Goal: Task Accomplishment & Management: Use online tool/utility

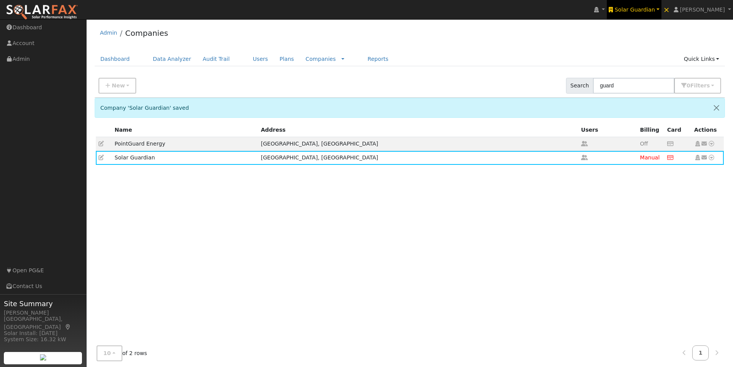
click at [655, 9] on span "Solar Guardian" at bounding box center [634, 10] width 40 height 6
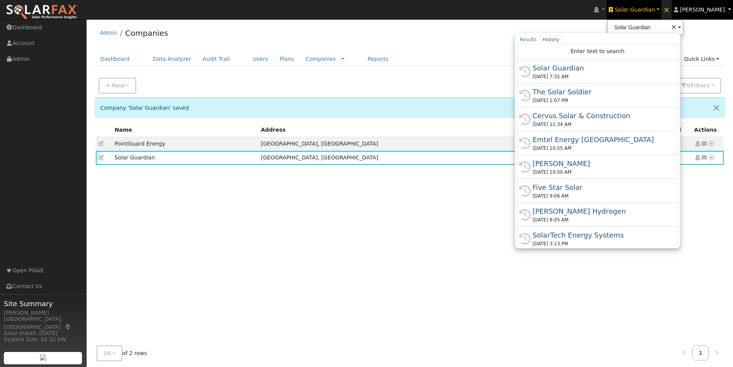
click at [707, 8] on span "[PERSON_NAME]" at bounding box center [702, 10] width 45 height 6
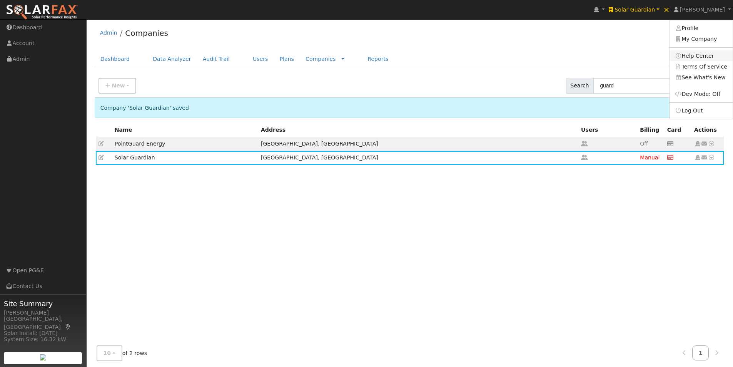
click at [690, 57] on link "Help Center" at bounding box center [700, 55] width 63 height 11
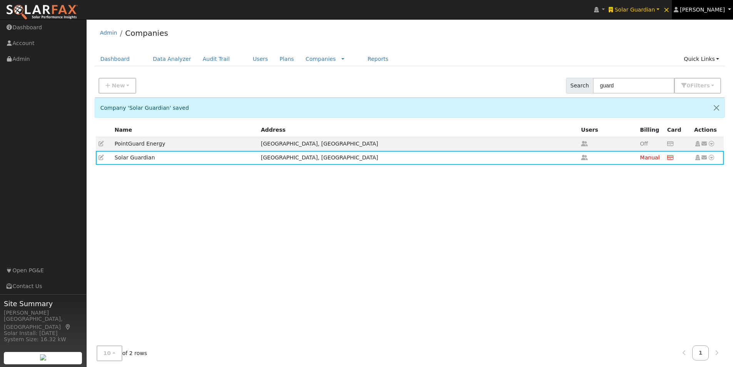
click at [713, 5] on link "[PERSON_NAME]" at bounding box center [703, 9] width 62 height 19
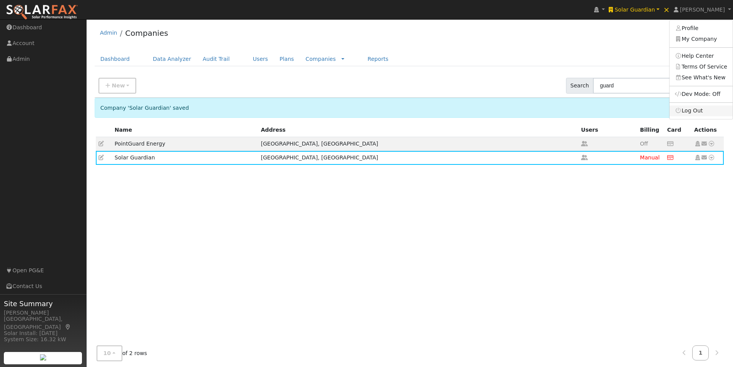
drag, startPoint x: 692, startPoint y: 112, endPoint x: 677, endPoint y: 80, distance: 35.8
click at [692, 111] on link "Log Out" at bounding box center [700, 110] width 63 height 11
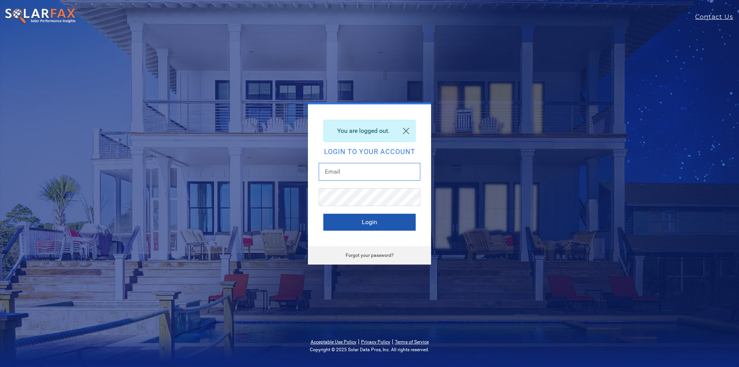
type input "leroy@solardatapros.com"
drag, startPoint x: 344, startPoint y: 222, endPoint x: 372, endPoint y: 200, distance: 35.1
click at [349, 223] on button "Login" at bounding box center [369, 222] width 92 height 17
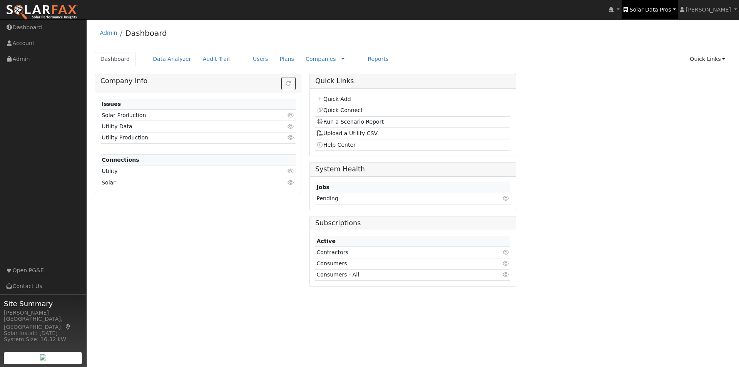
click at [666, 7] on span "Solar Data Pros" at bounding box center [650, 10] width 42 height 6
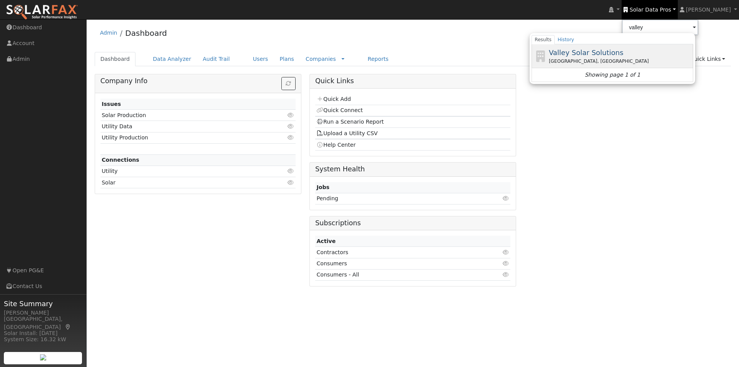
click at [594, 52] on span "Valley Solar Solutions" at bounding box center [586, 52] width 75 height 8
type input "Valley Solar Solutions"
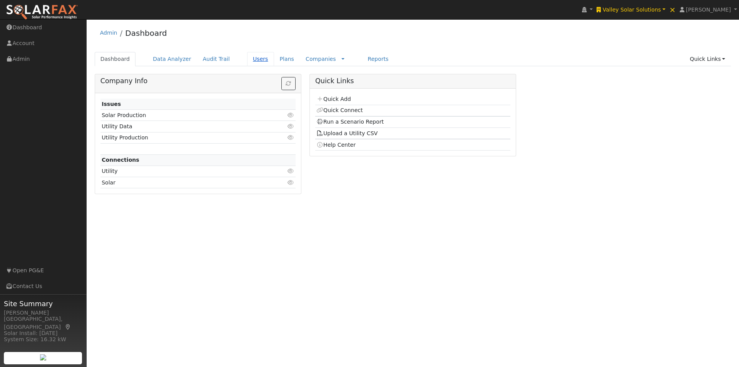
click at [247, 56] on link "Users" at bounding box center [260, 59] width 27 height 14
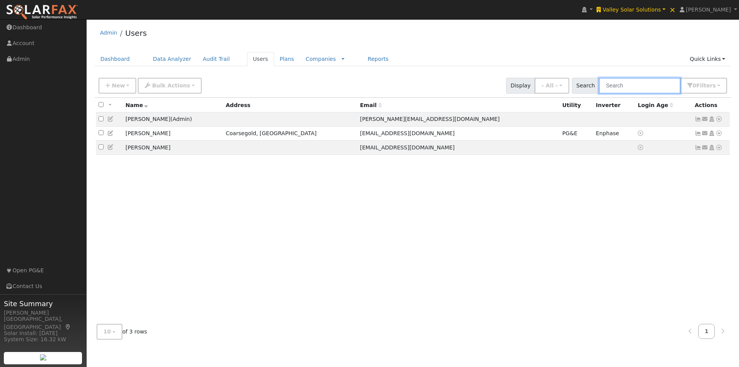
drag, startPoint x: 652, startPoint y: 85, endPoint x: 633, endPoint y: 82, distance: 18.7
click at [651, 85] on input "text" at bounding box center [640, 86] width 82 height 16
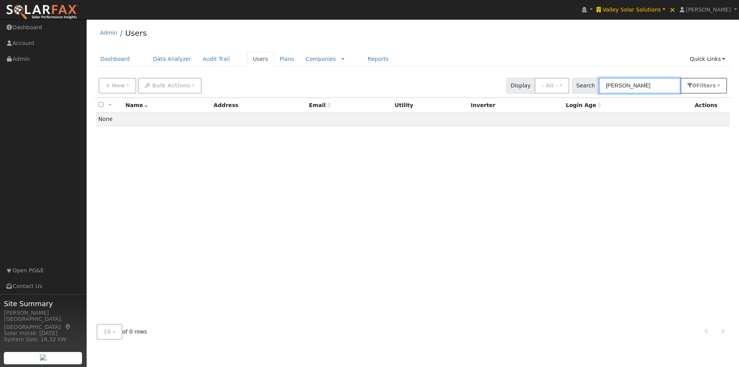
type input "bowers"
click at [707, 83] on span "Filter s" at bounding box center [706, 85] width 20 height 6
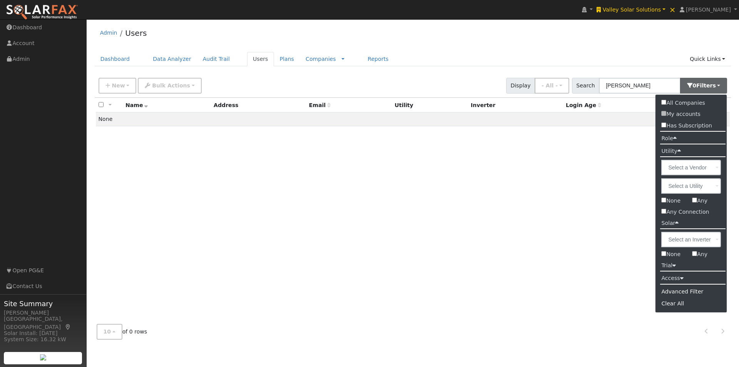
click at [664, 102] on input "All Companies" at bounding box center [663, 102] width 5 height 5
checkbox input "true"
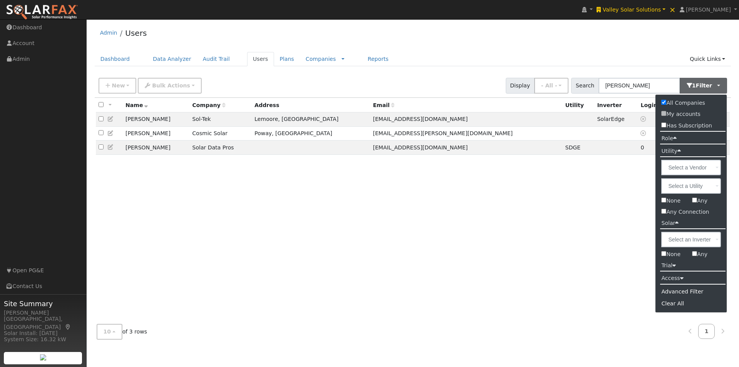
click at [178, 179] on div "All None All on page None on page Name Company Address Email Utility Inverter L…" at bounding box center [413, 208] width 636 height 220
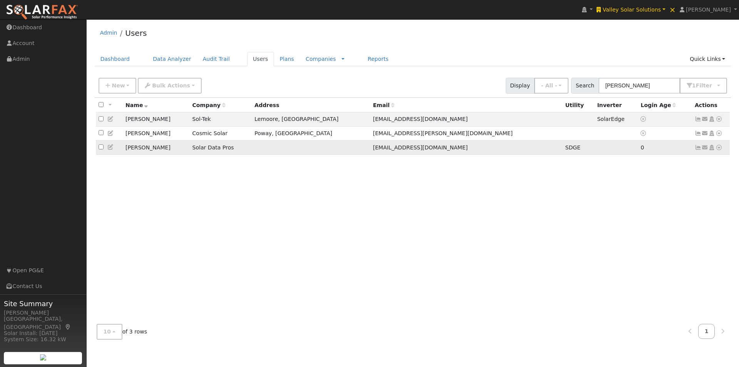
click at [110, 148] on icon at bounding box center [110, 146] width 7 height 5
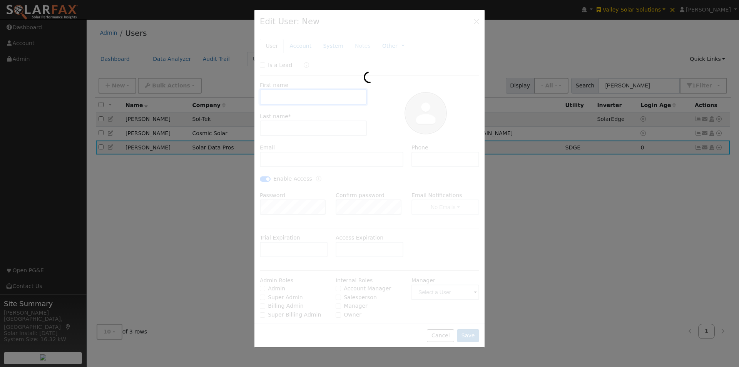
type input "09/28/2025"
type input "Sarah"
type input "Bowers"
type input "s.mccorkle5@gmail.com"
type input "619-633-8971"
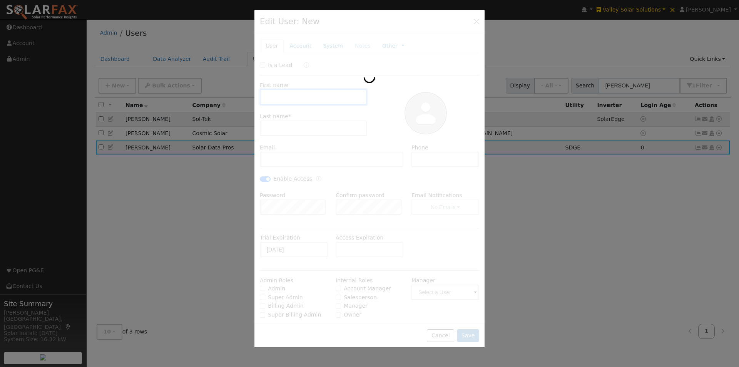
checkbox input "true"
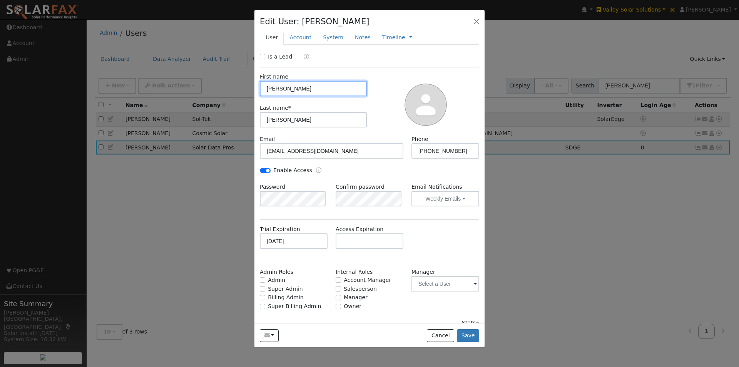
scroll to position [18, 0]
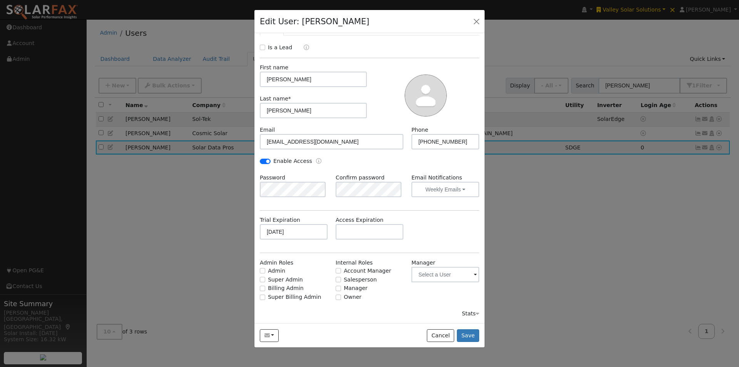
click at [465, 312] on div "Stats" at bounding box center [470, 313] width 17 height 8
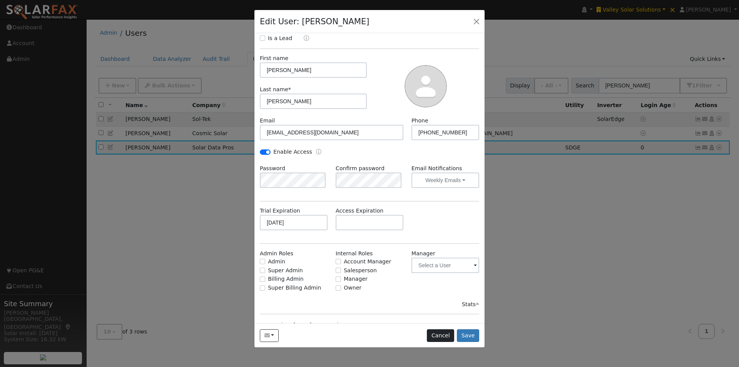
scroll to position [38, 0]
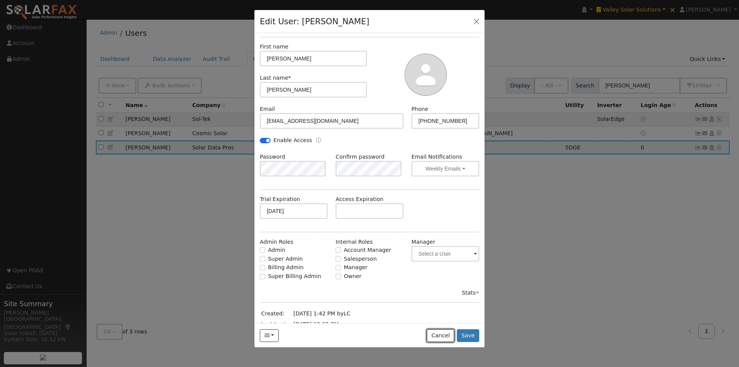
drag, startPoint x: 441, startPoint y: 331, endPoint x: 552, endPoint y: 287, distance: 119.2
click at [445, 326] on div "Send Email... Copy a Link Reset Password Open Access Cancel Save" at bounding box center [369, 335] width 230 height 24
drag, startPoint x: 442, startPoint y: 336, endPoint x: 417, endPoint y: 218, distance: 120.4
click at [430, 325] on div "Send Email... Copy a Link Reset Password Open Access Cancel Save" at bounding box center [369, 335] width 230 height 24
click at [428, 329] on div "Send Email... Copy a Link Reset Password Open Access Cancel Save" at bounding box center [369, 335] width 230 height 24
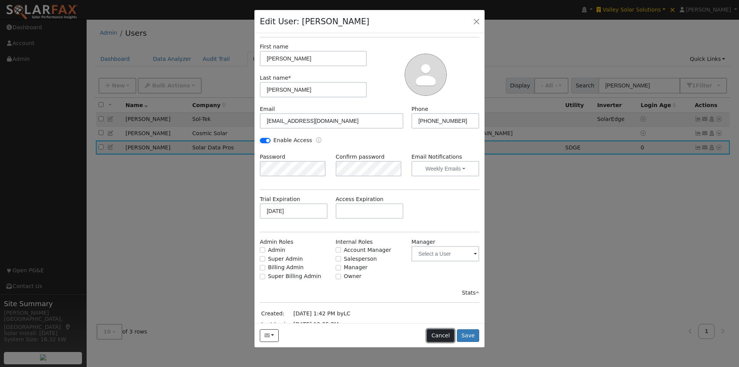
click at [450, 340] on button "Cancel" at bounding box center [440, 335] width 27 height 13
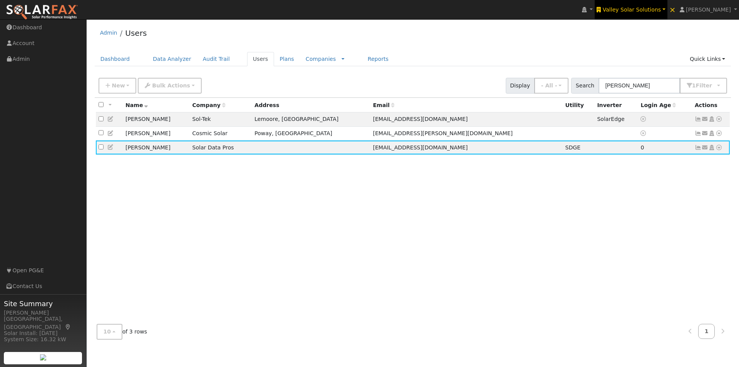
click at [640, 9] on span "Valley Solar Solutions" at bounding box center [631, 10] width 58 height 6
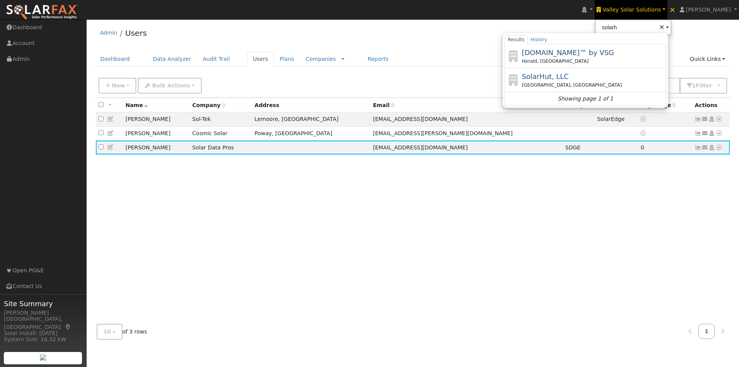
click at [559, 79] on span "SolarHut, LLC" at bounding box center [545, 76] width 47 height 8
type input "SolarHut, LLC"
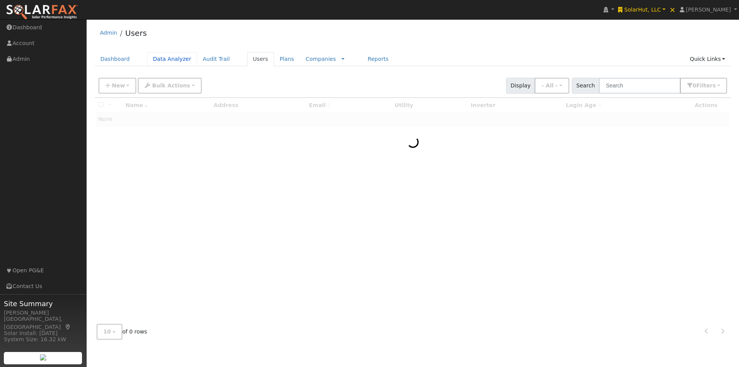
click at [157, 58] on link "Data Analyzer" at bounding box center [172, 59] width 50 height 14
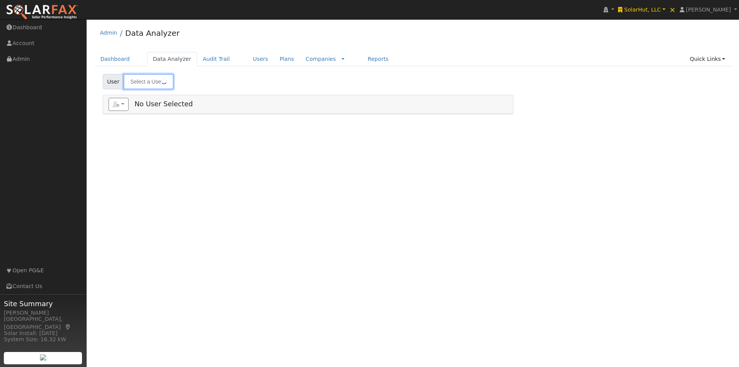
type input "[PERSON_NAME]"
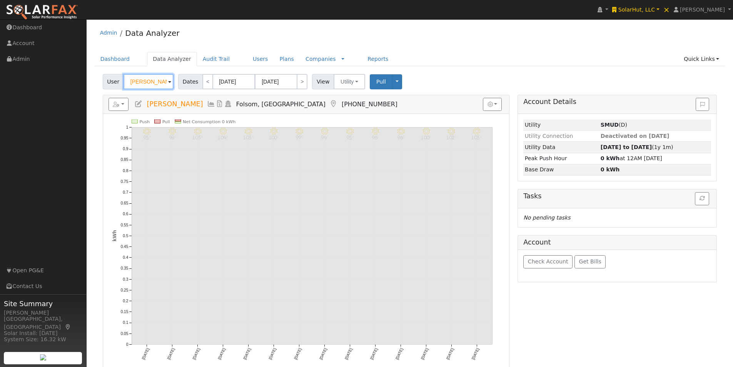
click at [142, 83] on input "[PERSON_NAME]" at bounding box center [148, 81] width 50 height 15
paste input "[PERSON_NAME]"
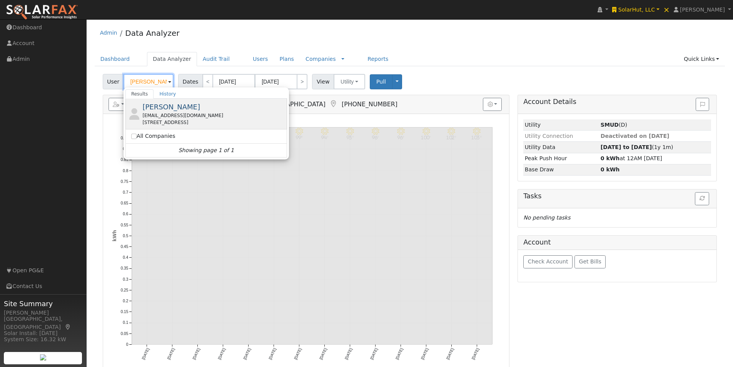
type input "[PERSON_NAME]"
click at [150, 106] on span "[PERSON_NAME]" at bounding box center [171, 107] width 58 height 8
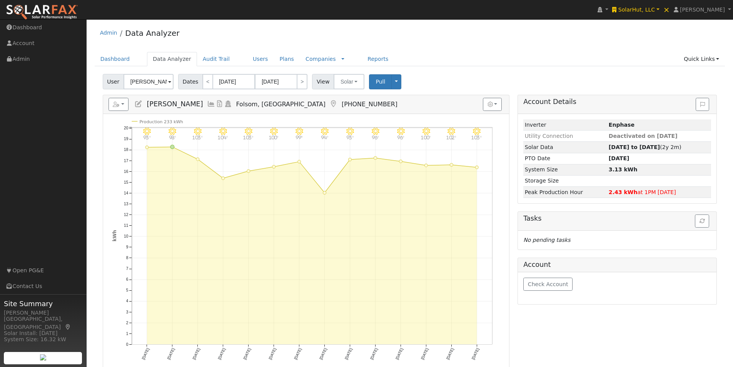
click at [207, 104] on icon at bounding box center [211, 103] width 8 height 7
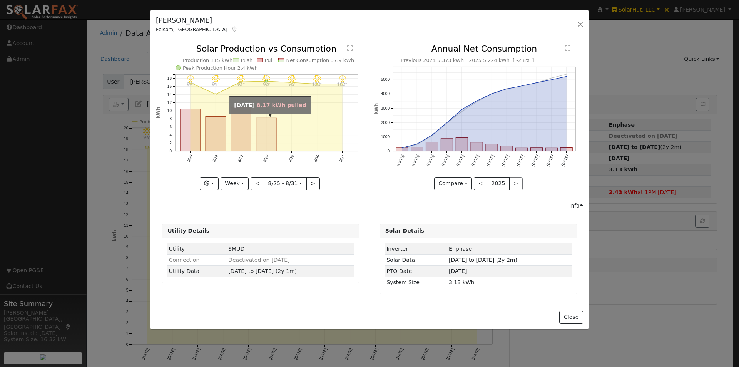
click at [265, 131] on rect "onclick=""" at bounding box center [266, 134] width 20 height 33
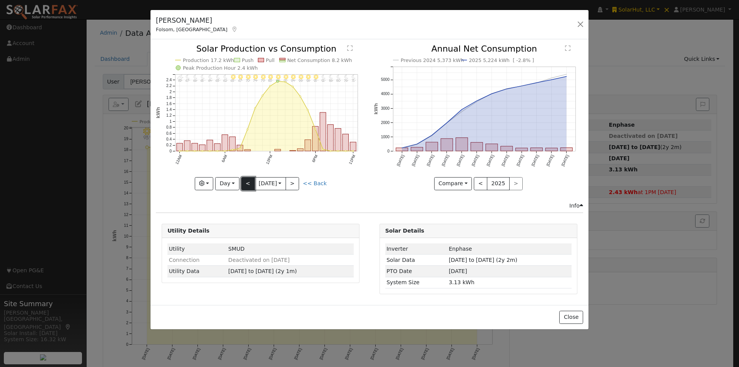
click at [247, 182] on button "<" at bounding box center [247, 183] width 13 height 13
click at [246, 180] on button "<" at bounding box center [247, 183] width 13 height 13
click at [247, 180] on button "<" at bounding box center [247, 183] width 13 height 13
click at [246, 181] on button "<" at bounding box center [247, 183] width 13 height 13
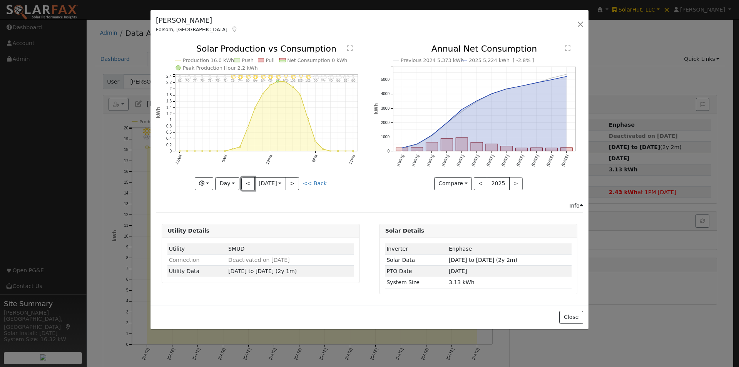
click at [246, 179] on button "<" at bounding box center [247, 183] width 13 height 13
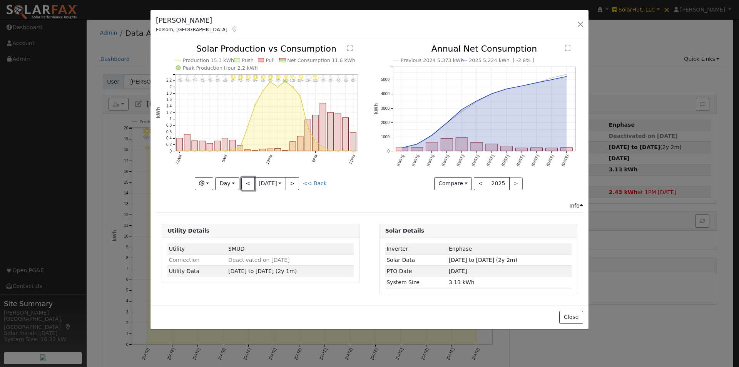
click at [246, 179] on button "<" at bounding box center [247, 183] width 13 height 13
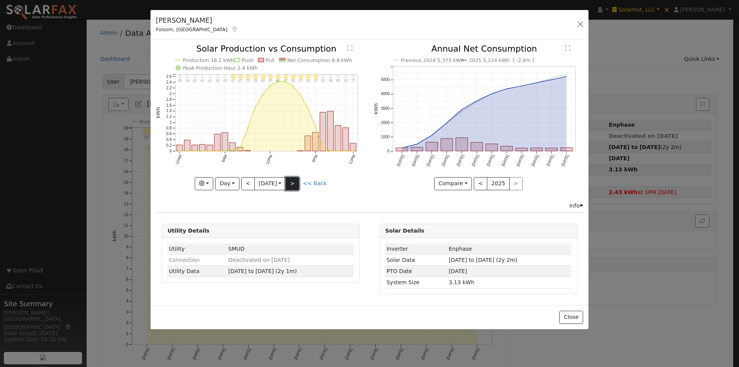
click at [294, 183] on button ">" at bounding box center [291, 183] width 13 height 13
click at [296, 181] on button ">" at bounding box center [291, 183] width 13 height 13
click at [297, 181] on button ">" at bounding box center [291, 183] width 13 height 13
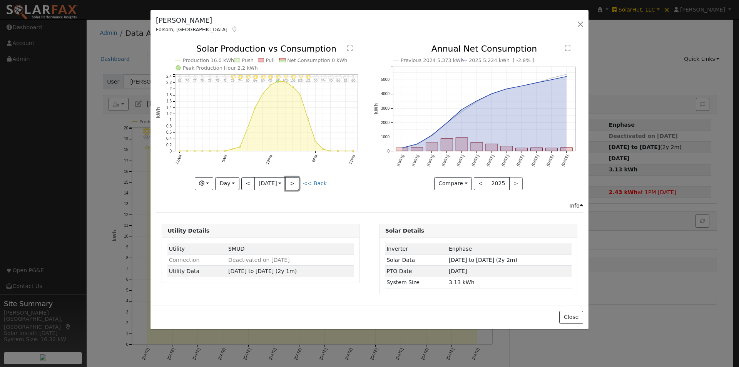
click at [297, 181] on button ">" at bounding box center [291, 183] width 13 height 13
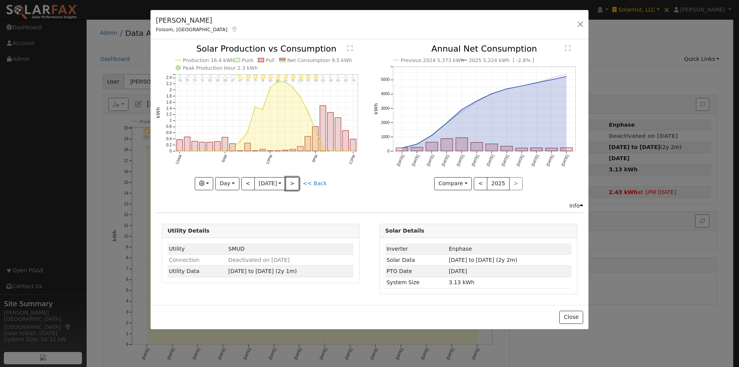
click at [297, 181] on button ">" at bounding box center [291, 183] width 13 height 13
type input "2025-08-25"
drag, startPoint x: 564, startPoint y: 314, endPoint x: 550, endPoint y: 270, distance: 45.4
click at [564, 310] on div "Close" at bounding box center [369, 317] width 438 height 24
drag, startPoint x: 573, startPoint y: 319, endPoint x: 464, endPoint y: 232, distance: 139.1
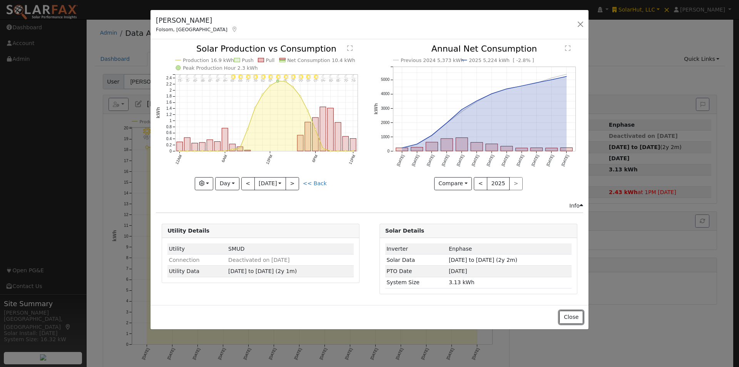
click at [565, 310] on button "Close" at bounding box center [570, 316] width 23 height 13
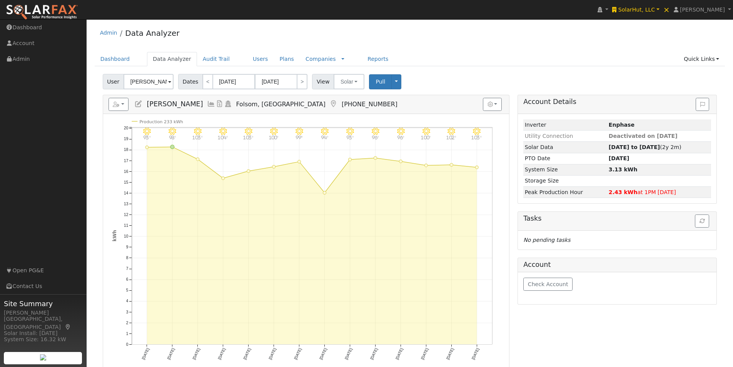
click at [137, 102] on icon at bounding box center [138, 103] width 8 height 7
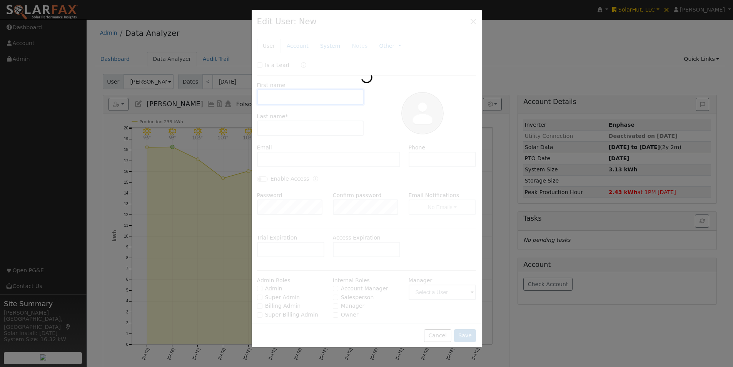
type input "Peter"
type input "Butler"
type input "knobsmcgee@gmail.com"
type input "9169903026"
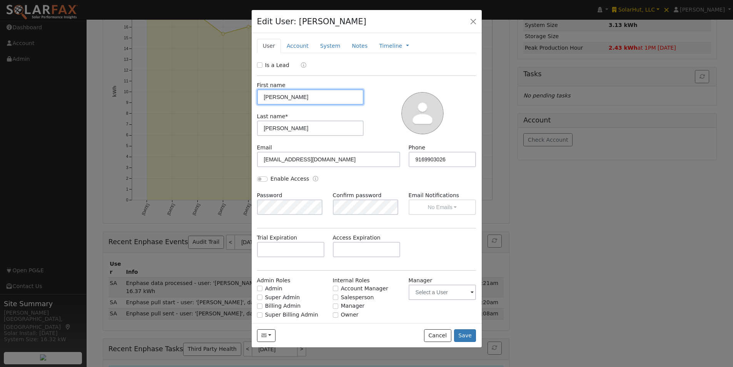
scroll to position [161, 0]
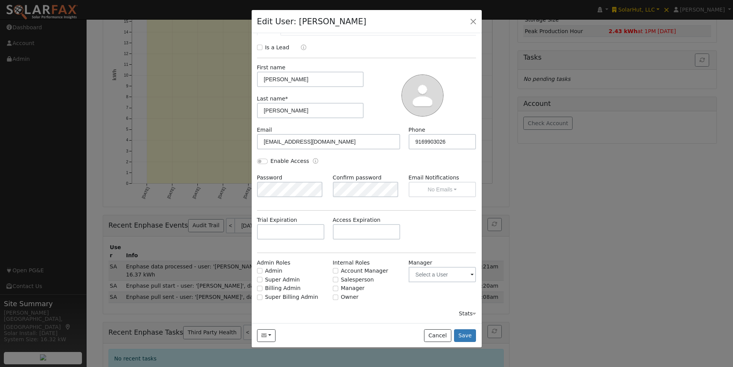
click at [460, 310] on div "Stats" at bounding box center [467, 313] width 17 height 8
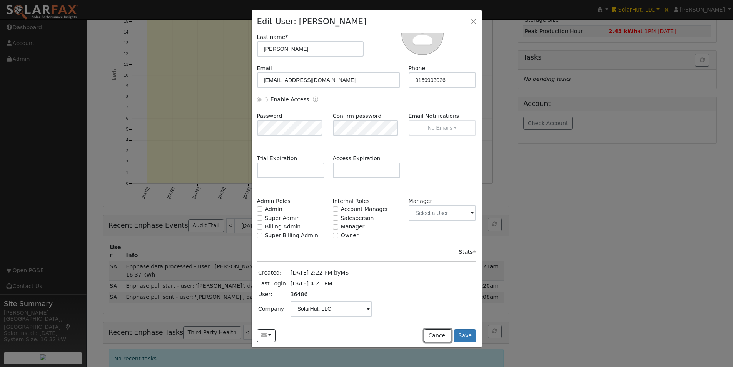
click at [437, 334] on button "Cancel" at bounding box center [437, 335] width 27 height 13
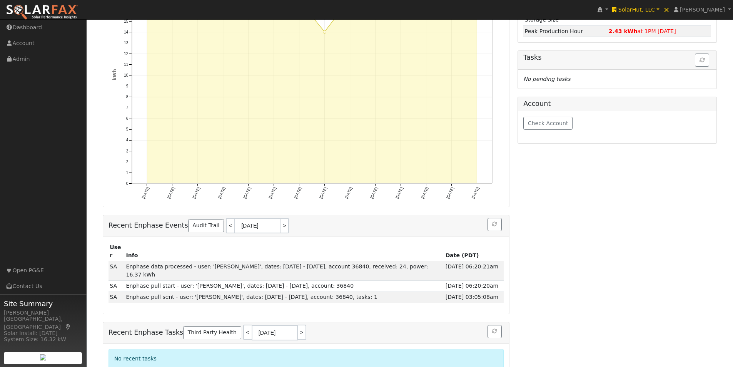
scroll to position [0, 0]
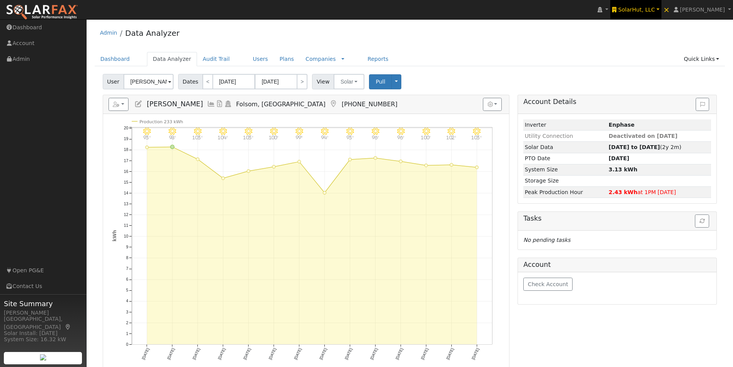
click at [648, 7] on span "SolarHut, LLC" at bounding box center [636, 10] width 37 height 6
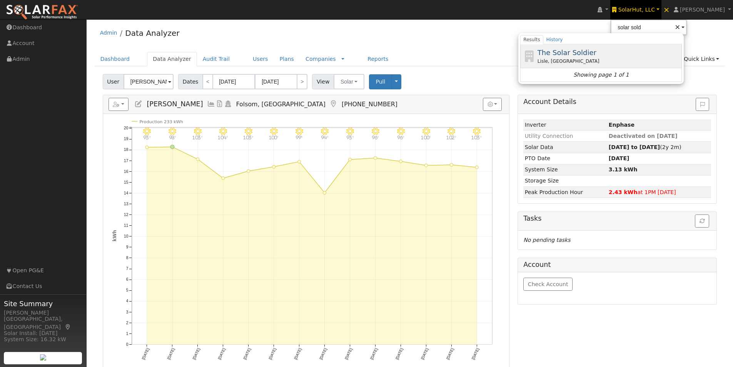
click at [574, 48] on span "The Solar Soldier" at bounding box center [566, 52] width 59 height 8
type input "The Solar Soldier"
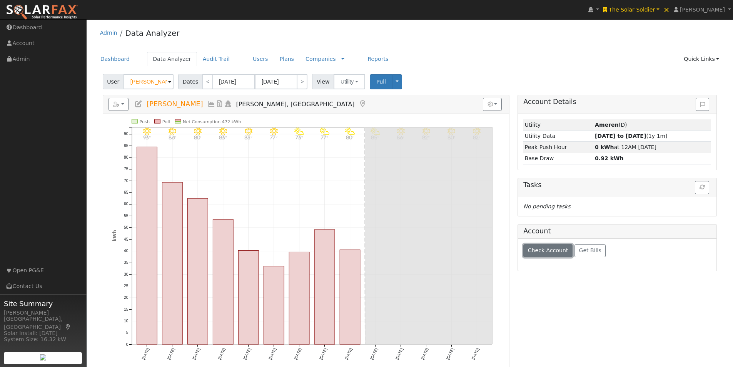
click at [543, 252] on span "Check Account" at bounding box center [548, 250] width 40 height 6
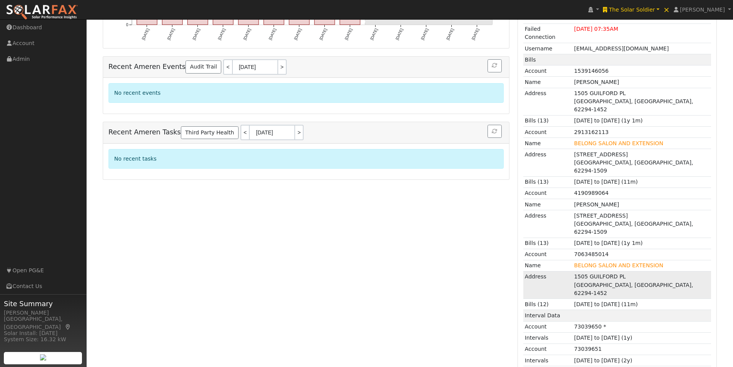
scroll to position [331, 0]
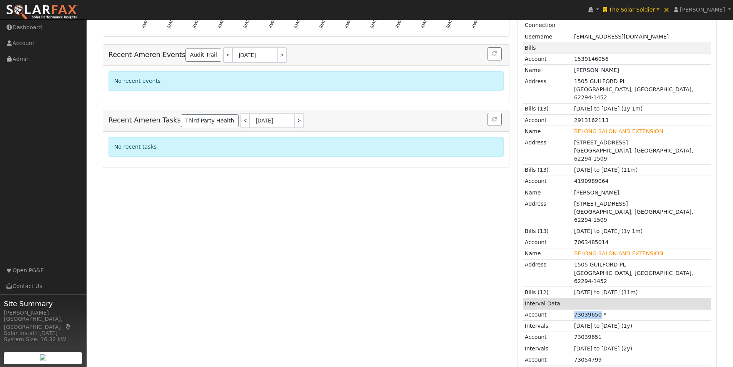
drag, startPoint x: 575, startPoint y: 272, endPoint x: 619, endPoint y: 264, distance: 45.0
click at [597, 309] on td "73039650 *" at bounding box center [642, 314] width 138 height 11
copy td "73039650"
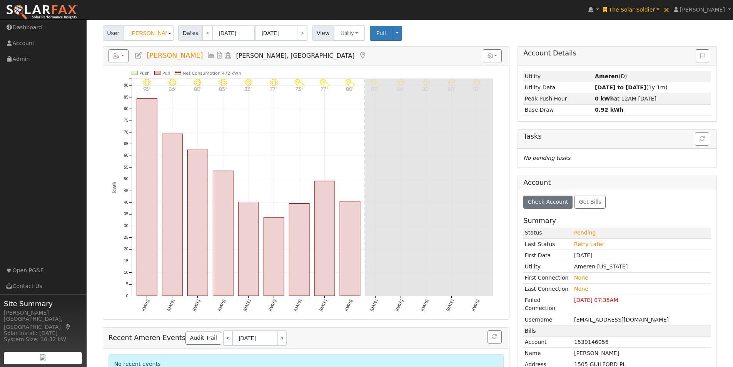
scroll to position [38, 0]
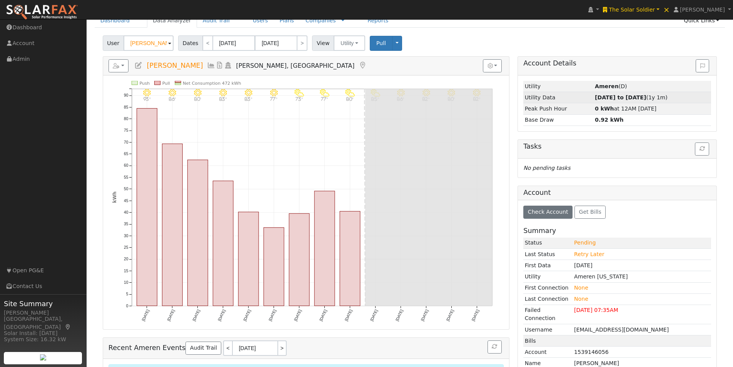
click at [616, 95] on strong "[DATE] to [DATE]" at bounding box center [620, 97] width 51 height 6
type input "[DATE]"
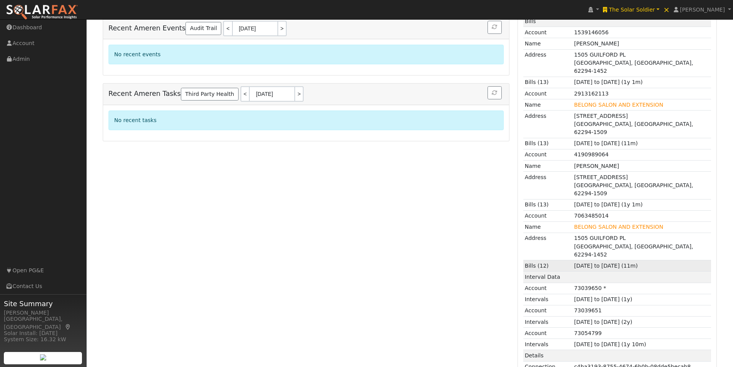
scroll to position [374, 0]
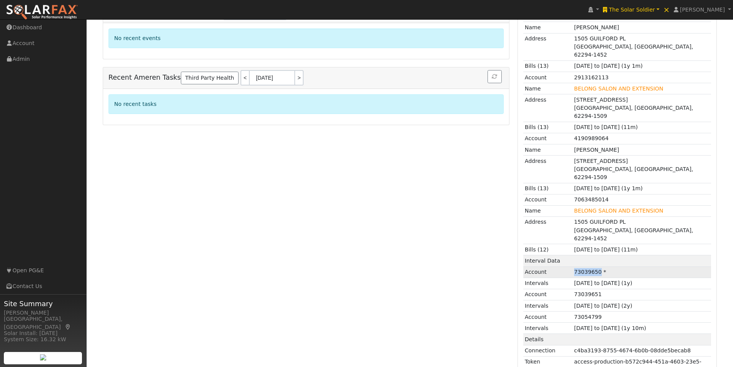
drag, startPoint x: 599, startPoint y: 230, endPoint x: 574, endPoint y: 236, distance: 24.8
click at [574, 266] on td "73039650 *" at bounding box center [642, 271] width 138 height 11
copy td "73039650"
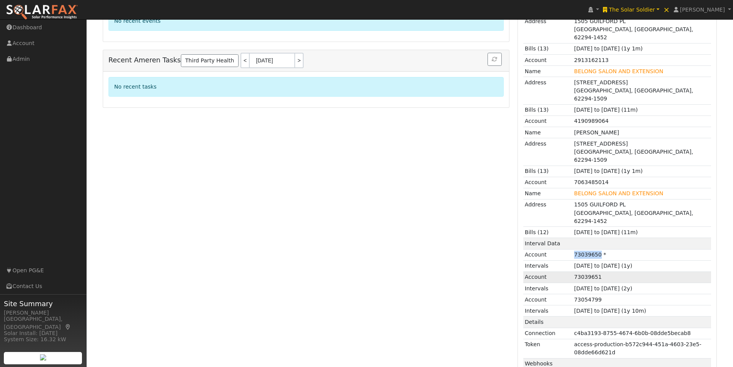
scroll to position [412, 0]
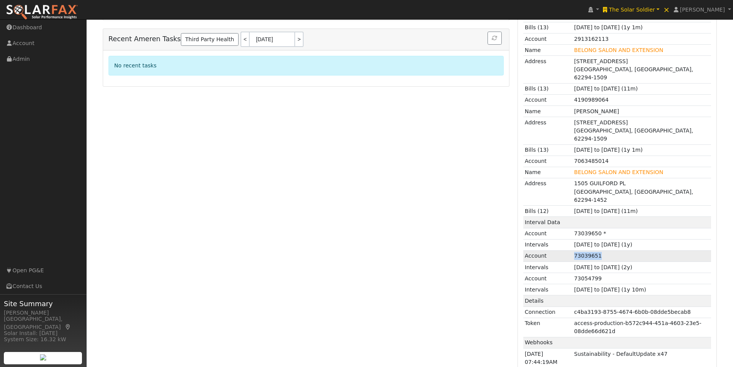
drag, startPoint x: 601, startPoint y: 217, endPoint x: 573, endPoint y: 214, distance: 28.7
click at [573, 250] on tr "Account 73039651" at bounding box center [617, 255] width 188 height 11
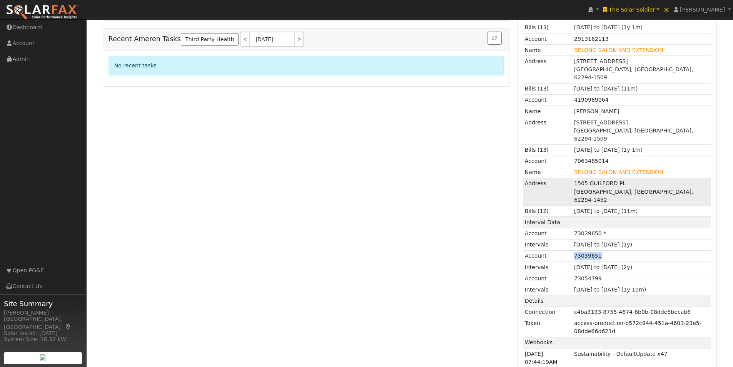
copy tr "73039651"
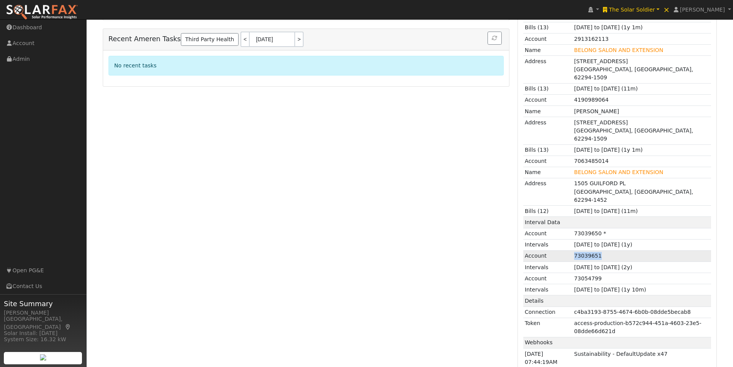
click at [585, 250] on td "73039651" at bounding box center [642, 255] width 138 height 11
click at [577, 250] on td "73039651" at bounding box center [642, 255] width 138 height 11
drag, startPoint x: 575, startPoint y: 214, endPoint x: 664, endPoint y: 220, distance: 88.7
click at [599, 250] on td "73039651" at bounding box center [642, 255] width 138 height 11
copy td "73039651"
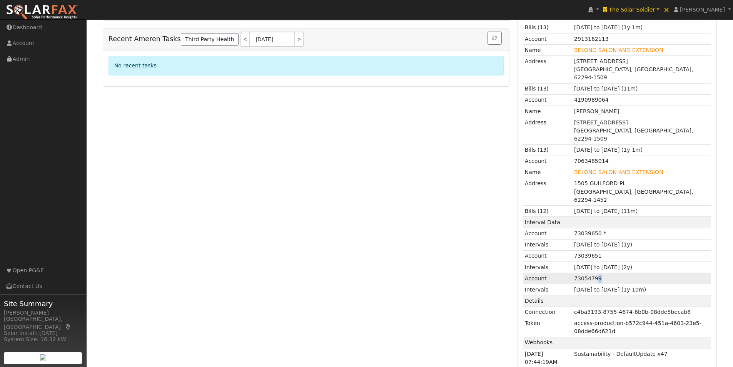
drag, startPoint x: 596, startPoint y: 241, endPoint x: 600, endPoint y: 236, distance: 6.4
click at [599, 273] on td "73054799" at bounding box center [642, 278] width 138 height 11
click at [600, 273] on td "73054799" at bounding box center [642, 278] width 138 height 11
click at [601, 273] on td "73054799" at bounding box center [642, 278] width 138 height 11
click at [604, 273] on td "73054799" at bounding box center [642, 278] width 138 height 11
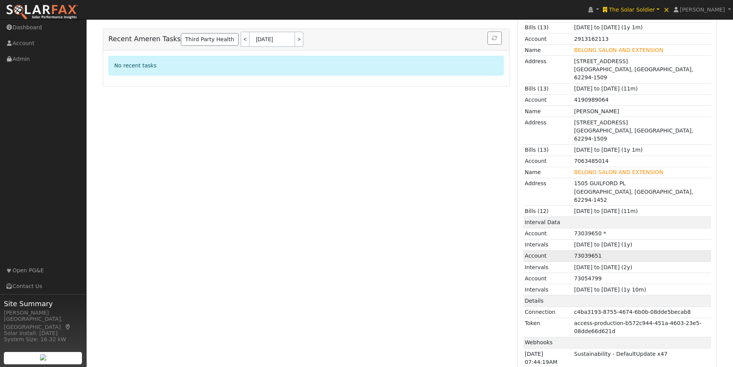
click at [622, 250] on td "73039651" at bounding box center [642, 255] width 138 height 11
drag, startPoint x: 605, startPoint y: 239, endPoint x: 573, endPoint y: 240, distance: 31.6
click at [573, 273] on td "73054799" at bounding box center [642, 278] width 138 height 11
copy td "73054799"
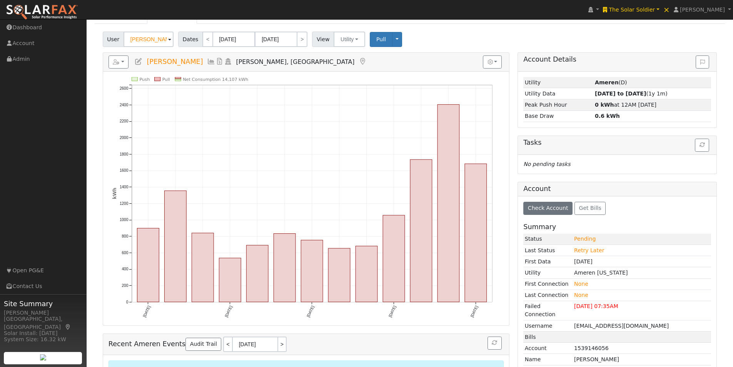
scroll to position [0, 0]
